Goal: Task Accomplishment & Management: Use online tool/utility

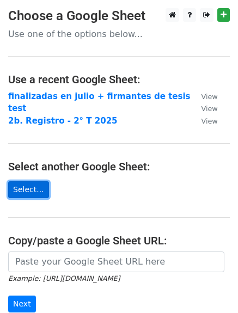
click at [32, 193] on link "Select..." at bounding box center [28, 189] width 41 height 17
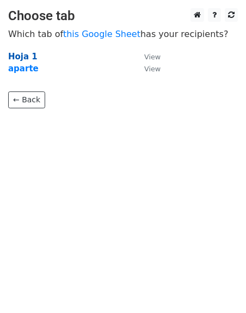
click at [25, 56] on strong "Hoja 1" at bounding box center [22, 57] width 29 height 10
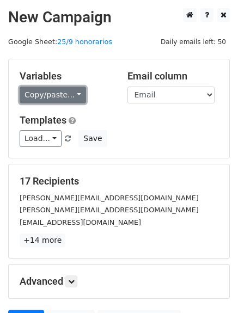
click at [61, 98] on link "Copy/paste..." at bounding box center [53, 95] width 66 height 17
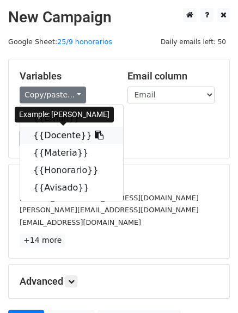
click at [95, 137] on icon at bounding box center [99, 135] width 9 height 9
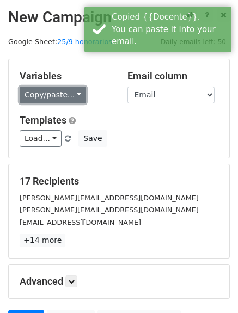
click at [54, 93] on link "Copy/paste..." at bounding box center [53, 95] width 66 height 17
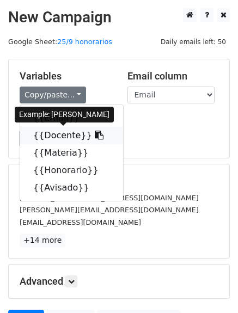
click at [95, 137] on icon at bounding box center [99, 135] width 9 height 9
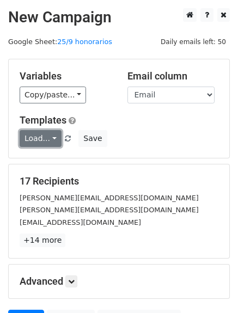
click at [38, 138] on link "Load..." at bounding box center [41, 138] width 42 height 17
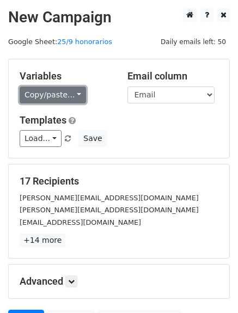
click at [56, 90] on link "Copy/paste..." at bounding box center [53, 95] width 66 height 17
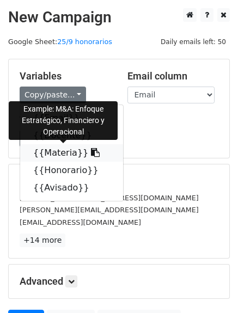
click at [91, 154] on icon at bounding box center [95, 152] width 9 height 9
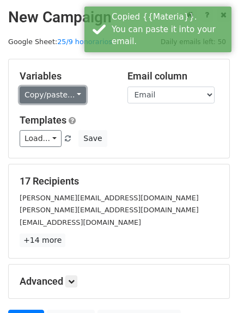
click at [40, 95] on link "Copy/paste..." at bounding box center [53, 95] width 66 height 17
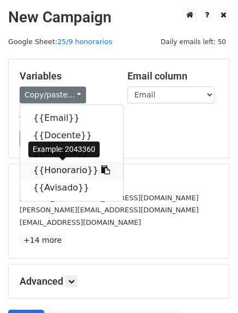
click at [101, 172] on icon at bounding box center [105, 170] width 9 height 9
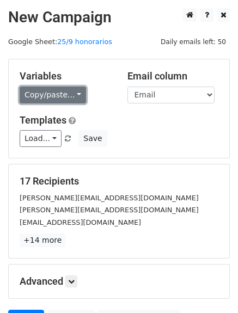
click at [40, 96] on link "Copy/paste..." at bounding box center [53, 95] width 66 height 17
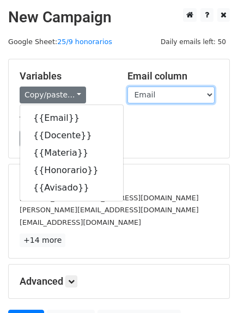
click at [163, 96] on select "Email Docente Materia Honorario Avisado" at bounding box center [170, 95] width 87 height 17
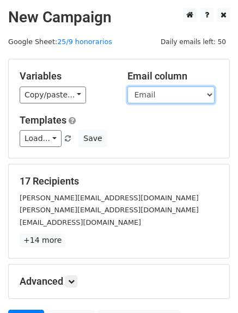
click at [127, 87] on select "Email Docente Materia Honorario Avisado" at bounding box center [170, 95] width 87 height 17
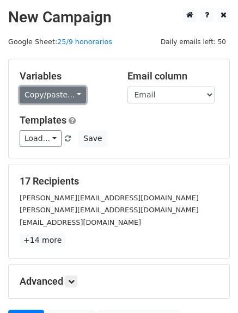
click at [58, 94] on link "Copy/paste..." at bounding box center [53, 95] width 66 height 17
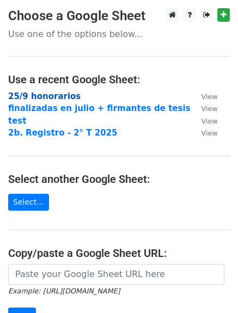
click at [39, 99] on strong "25/9 honorarios" at bounding box center [44, 97] width 72 height 10
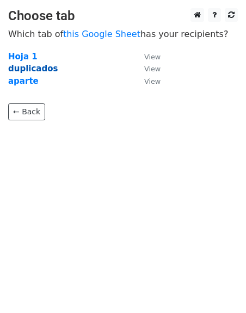
click at [27, 70] on strong "duplicados" at bounding box center [33, 69] width 50 height 10
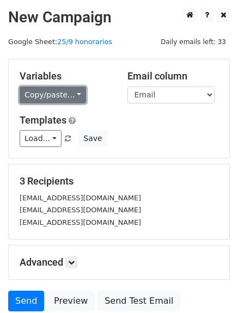
click at [53, 95] on link "Copy/paste..." at bounding box center [53, 95] width 66 height 17
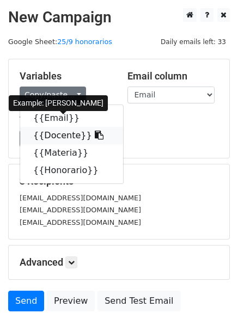
click at [95, 136] on icon at bounding box center [99, 135] width 9 height 9
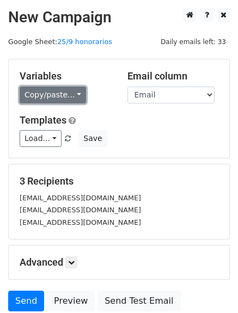
click at [38, 97] on link "Copy/paste..." at bounding box center [53, 95] width 66 height 17
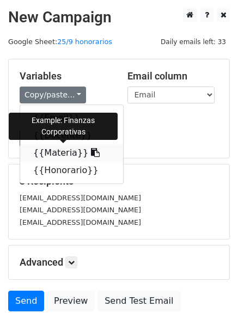
click at [91, 154] on icon at bounding box center [95, 152] width 9 height 9
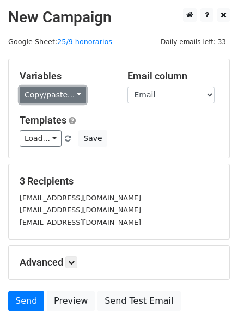
click at [47, 100] on link "Copy/paste..." at bounding box center [53, 95] width 66 height 17
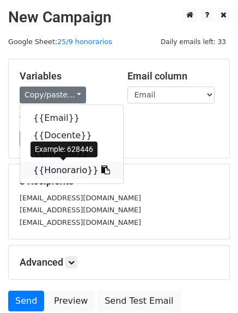
click at [56, 173] on link "{{Honorario}}" at bounding box center [71, 170] width 103 height 17
